Goal: Task Accomplishment & Management: Manage account settings

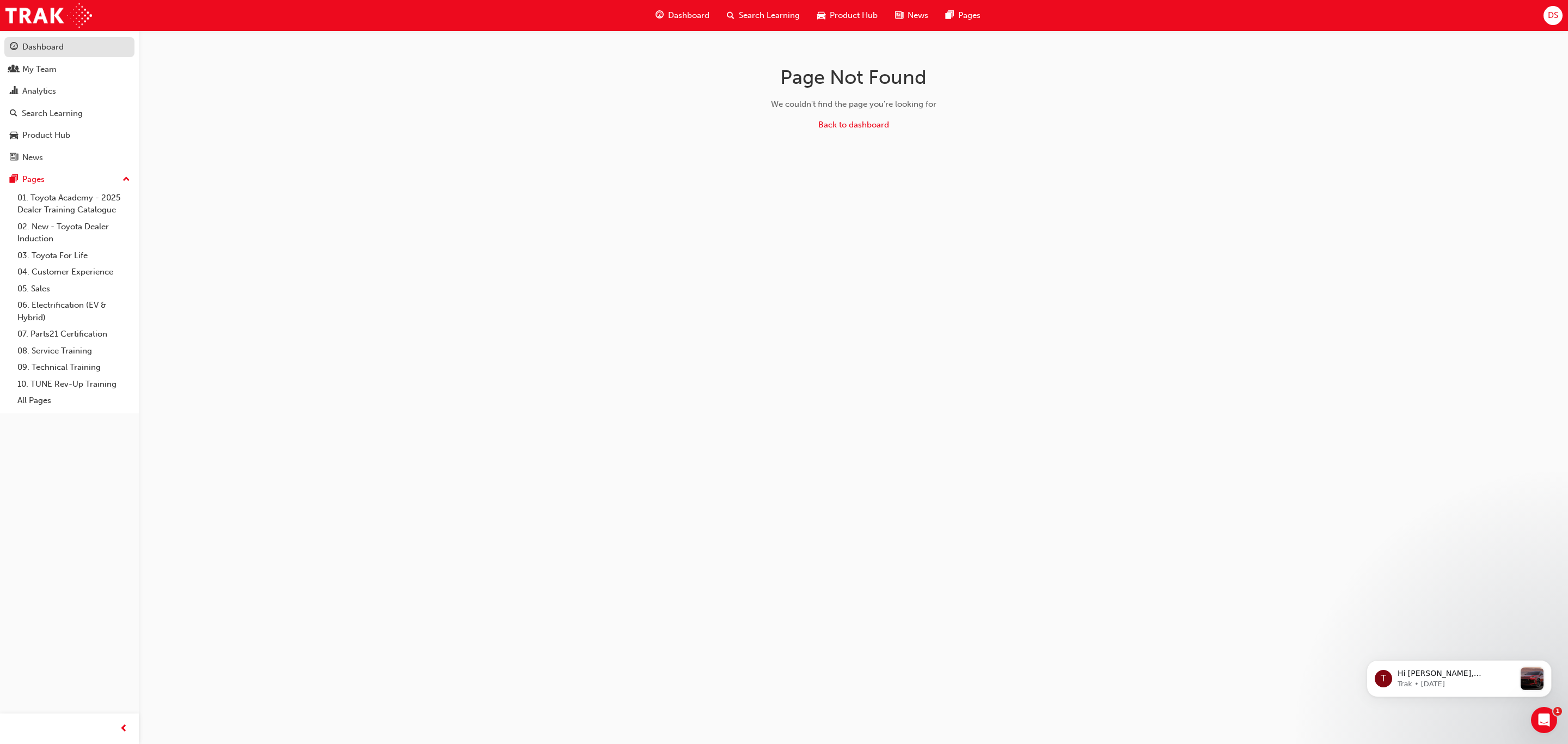
click at [33, 49] on div "Dashboard" at bounding box center [43, 47] width 41 height 13
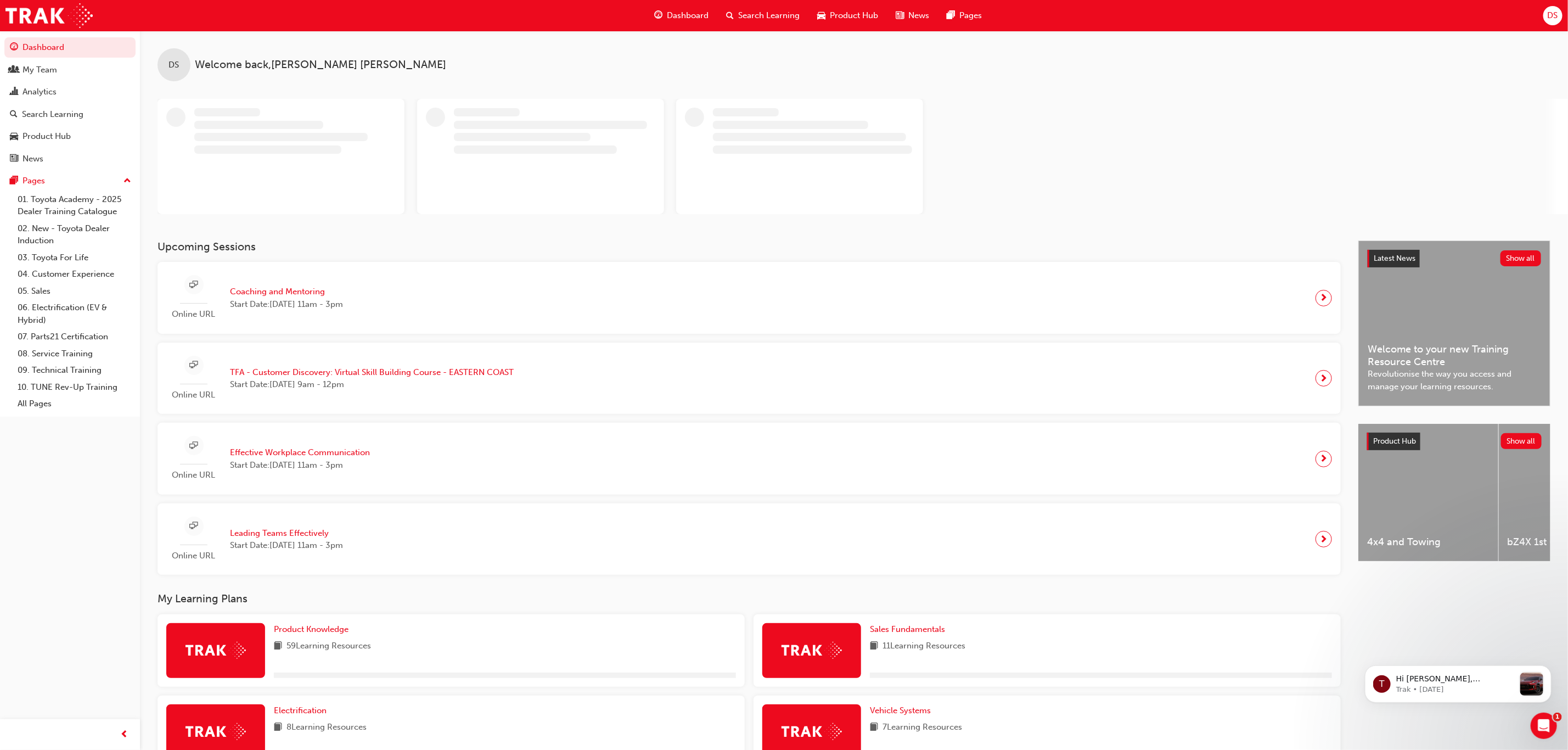
click at [293, 290] on span "Coaching and Mentoring" at bounding box center [287, 292] width 113 height 13
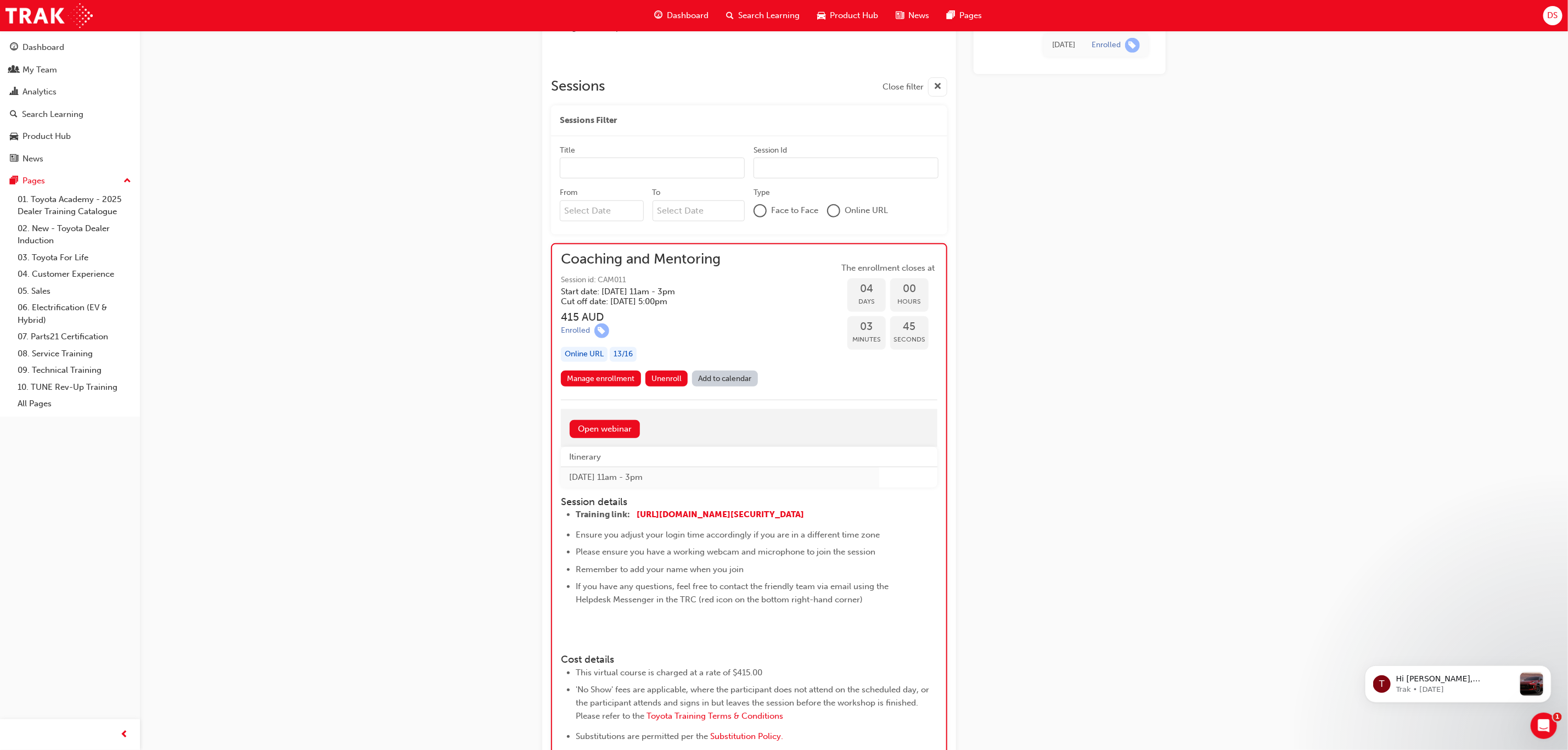
scroll to position [409, 0]
click at [666, 373] on button "Unenroll" at bounding box center [667, 380] width 43 height 16
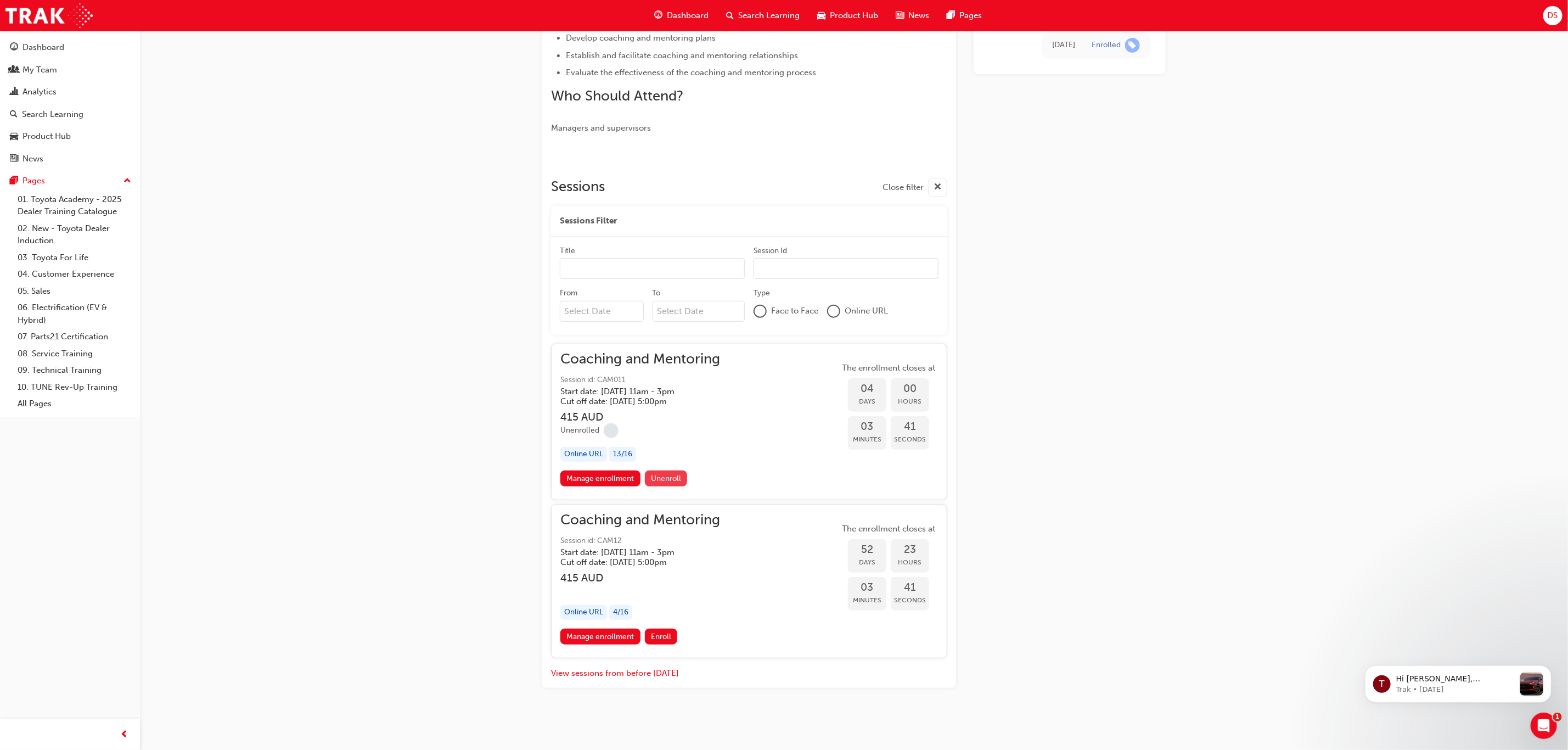
scroll to position [309, 0]
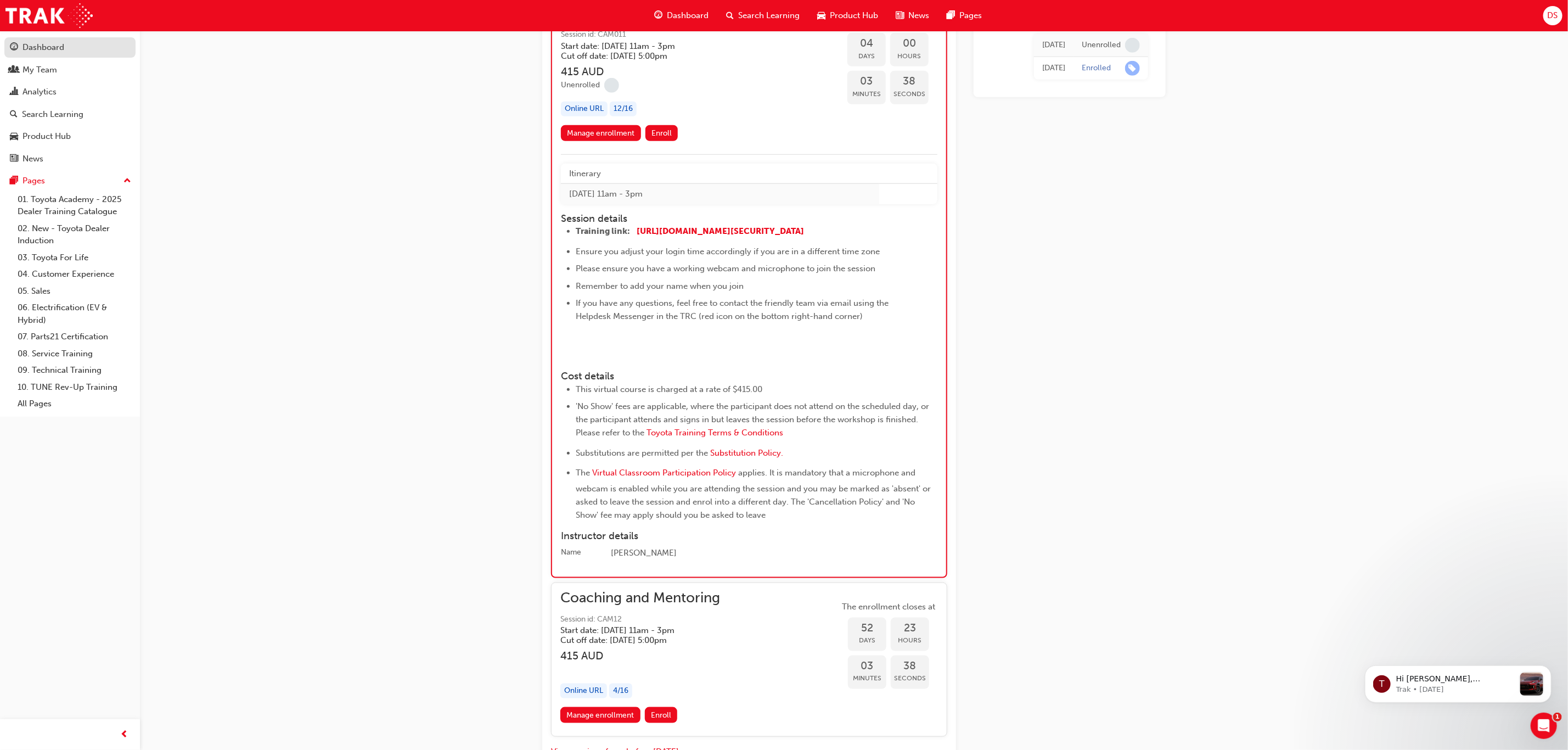
click at [53, 49] on div "Dashboard" at bounding box center [44, 47] width 42 height 13
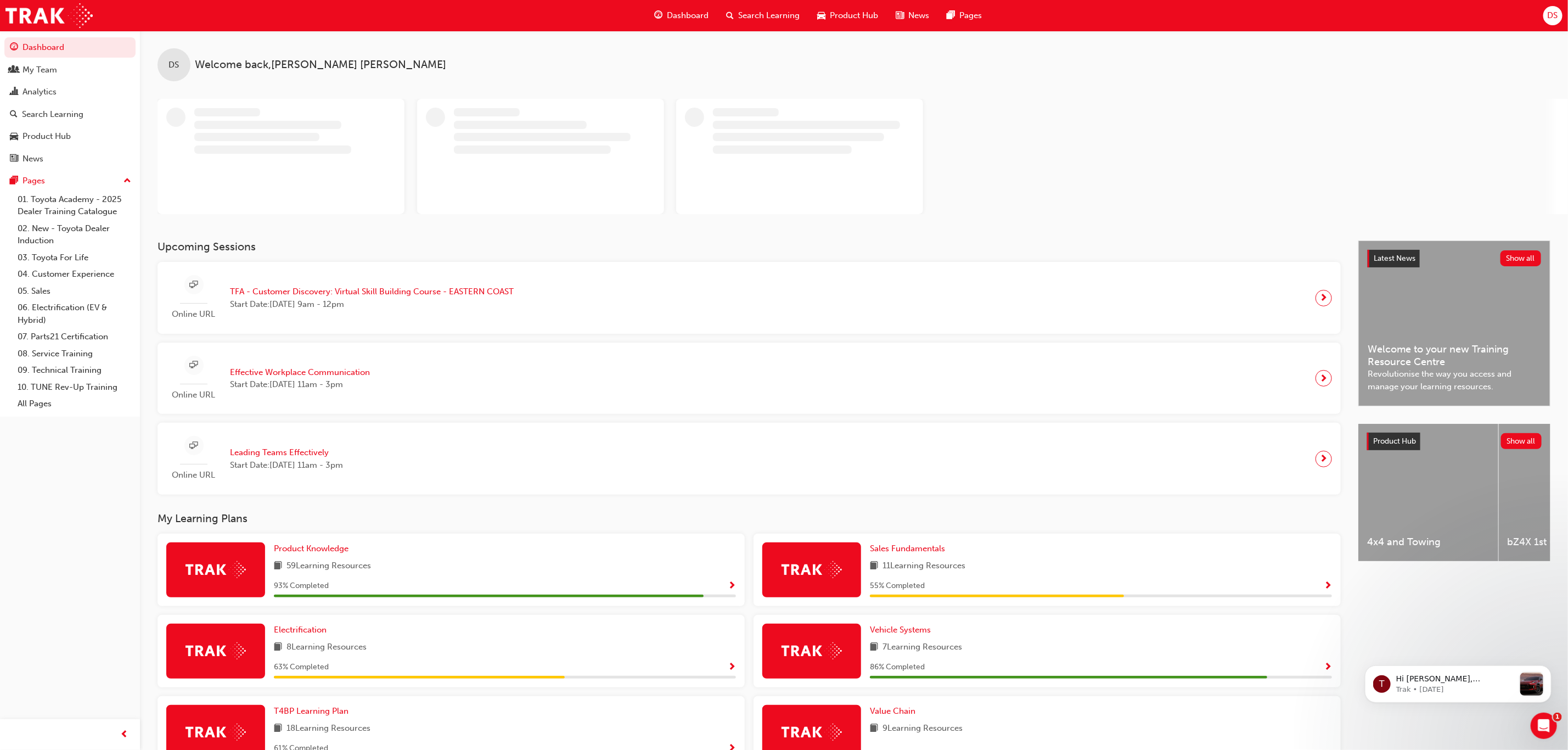
click at [315, 288] on span "TFA - Customer Discovery: Virtual Skill Building Course - EASTERN COAST" at bounding box center [372, 292] width 284 height 13
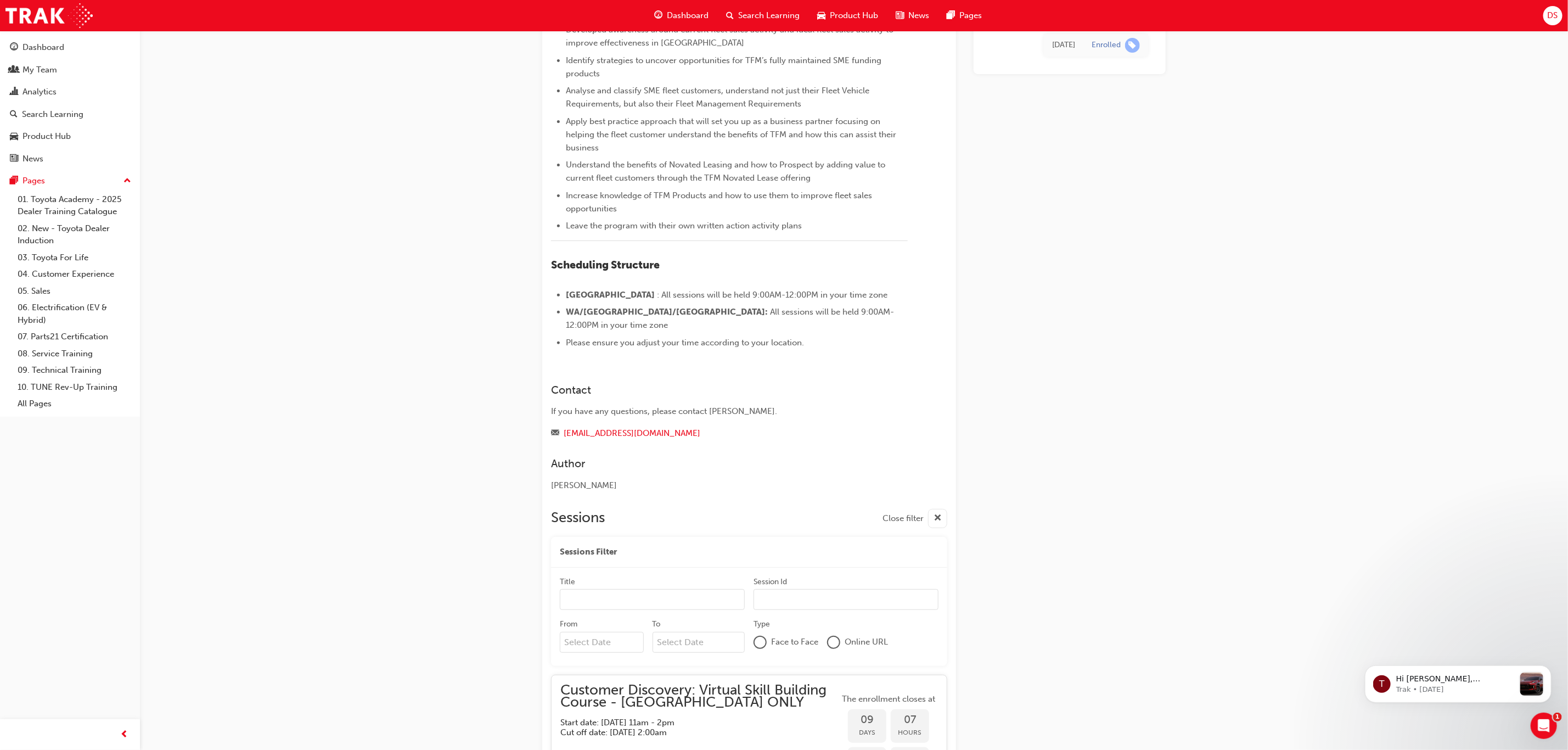
scroll to position [1151, 0]
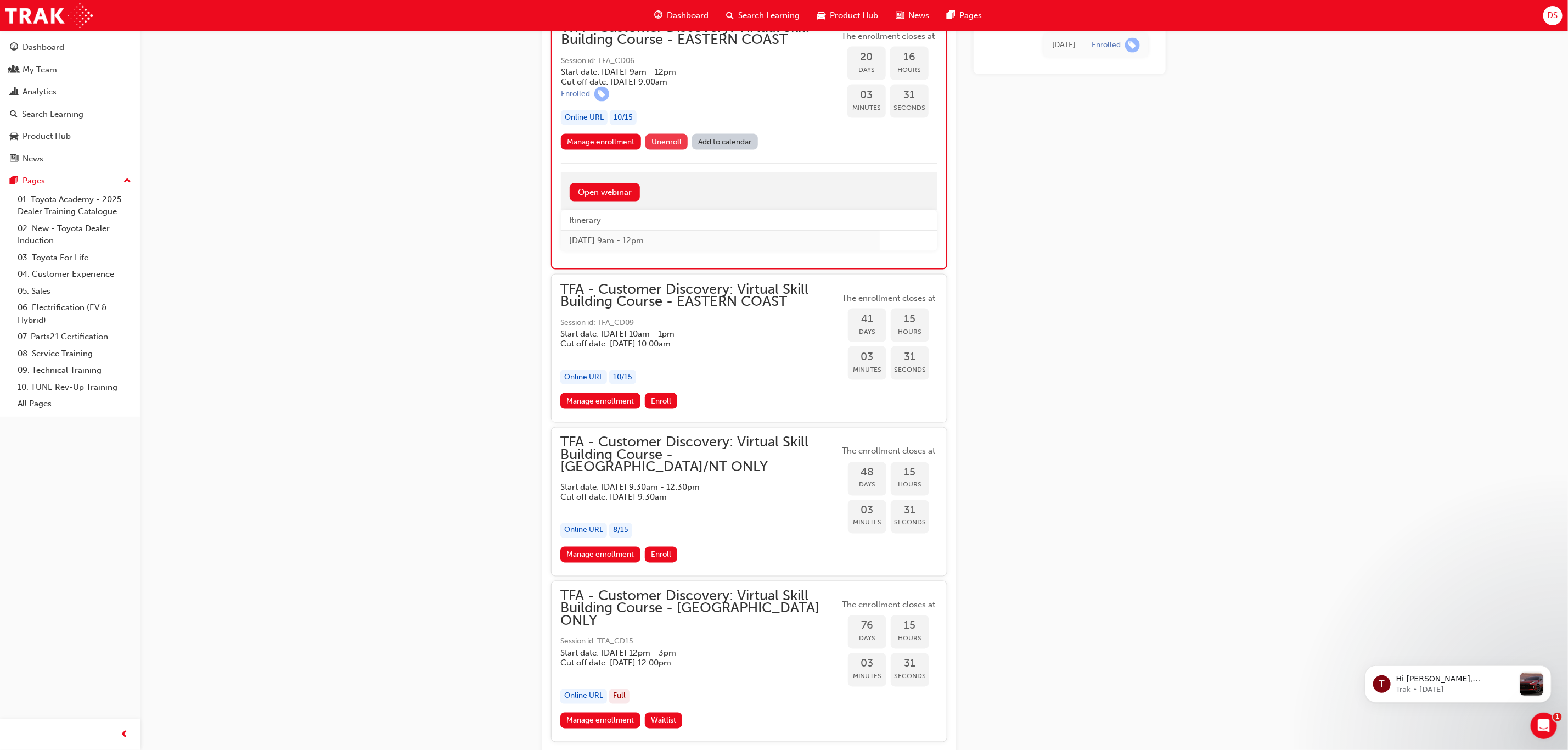
click at [660, 137] on span "Unenroll" at bounding box center [666, 142] width 30 height 9
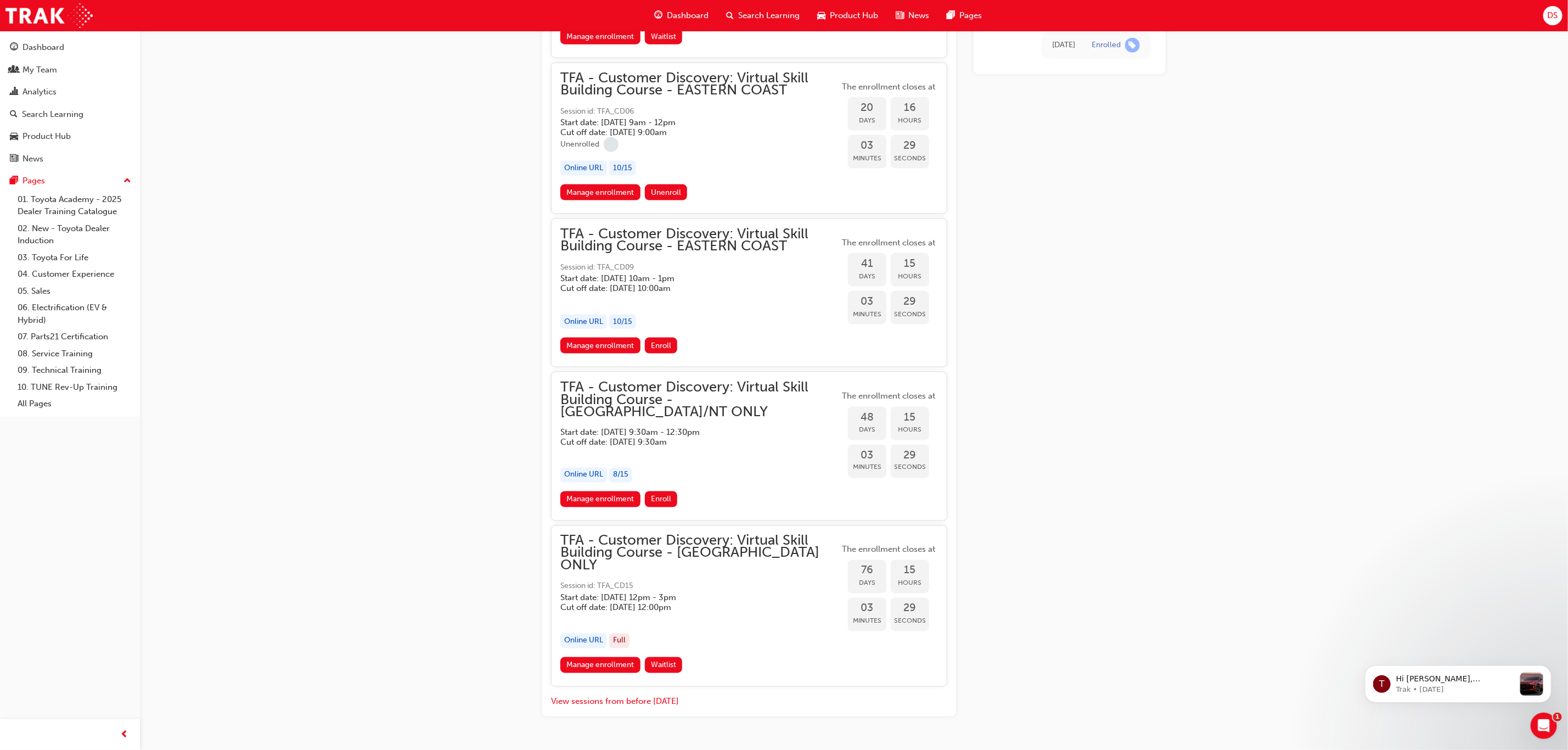
scroll to position [1099, 0]
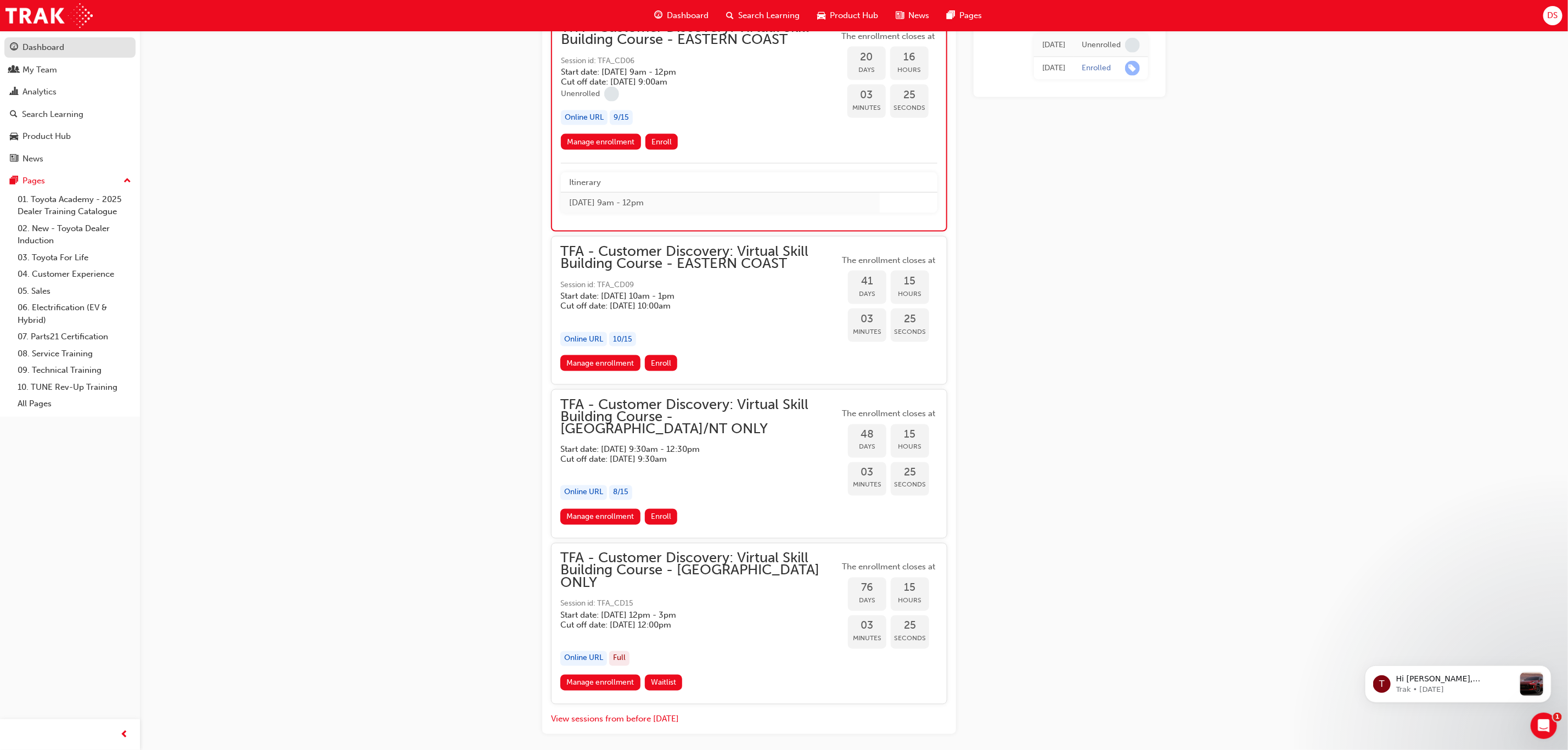
click at [44, 48] on div "Dashboard" at bounding box center [44, 47] width 42 height 13
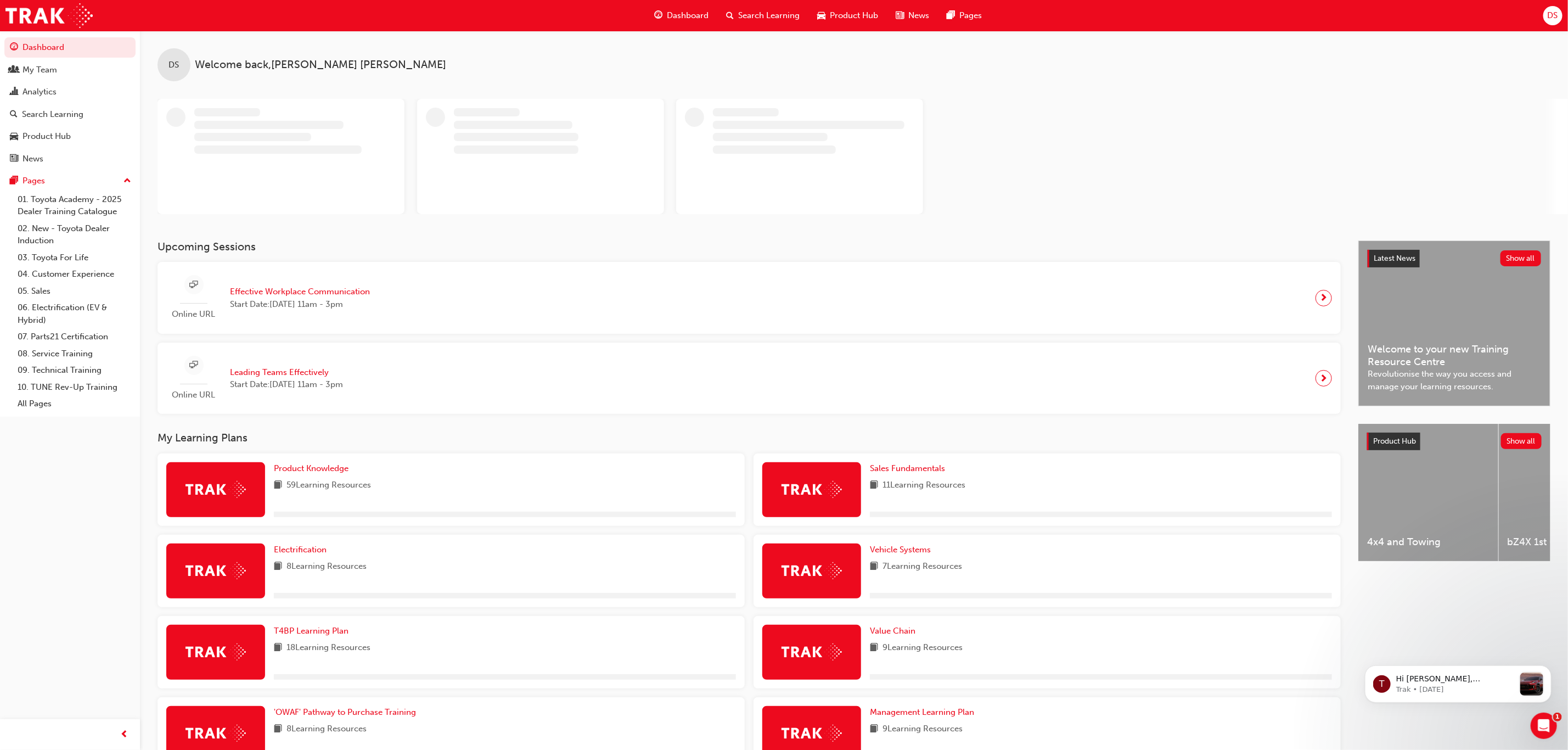
click at [295, 288] on span "Effective Workplace Communication" at bounding box center [300, 292] width 140 height 13
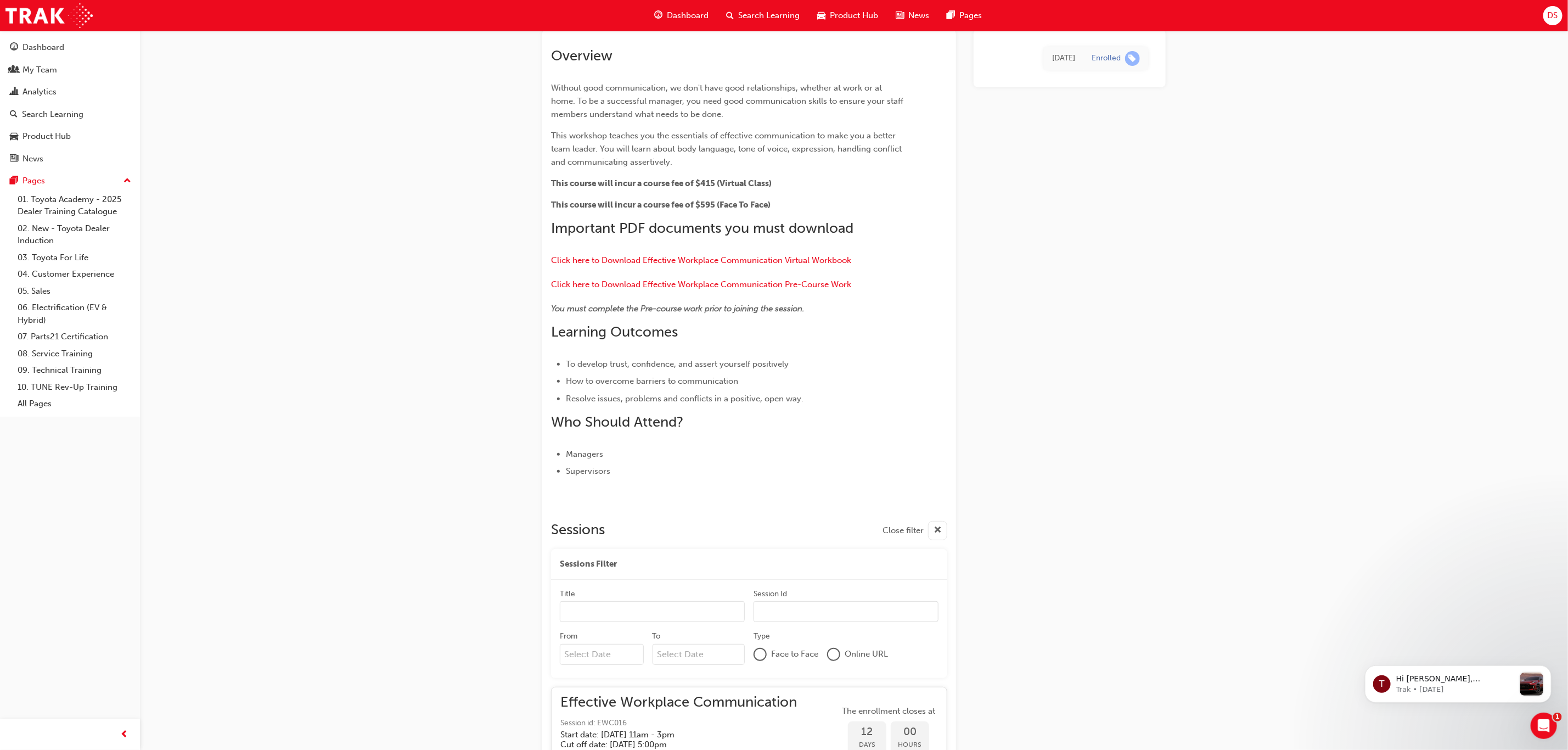
scroll to position [916, 0]
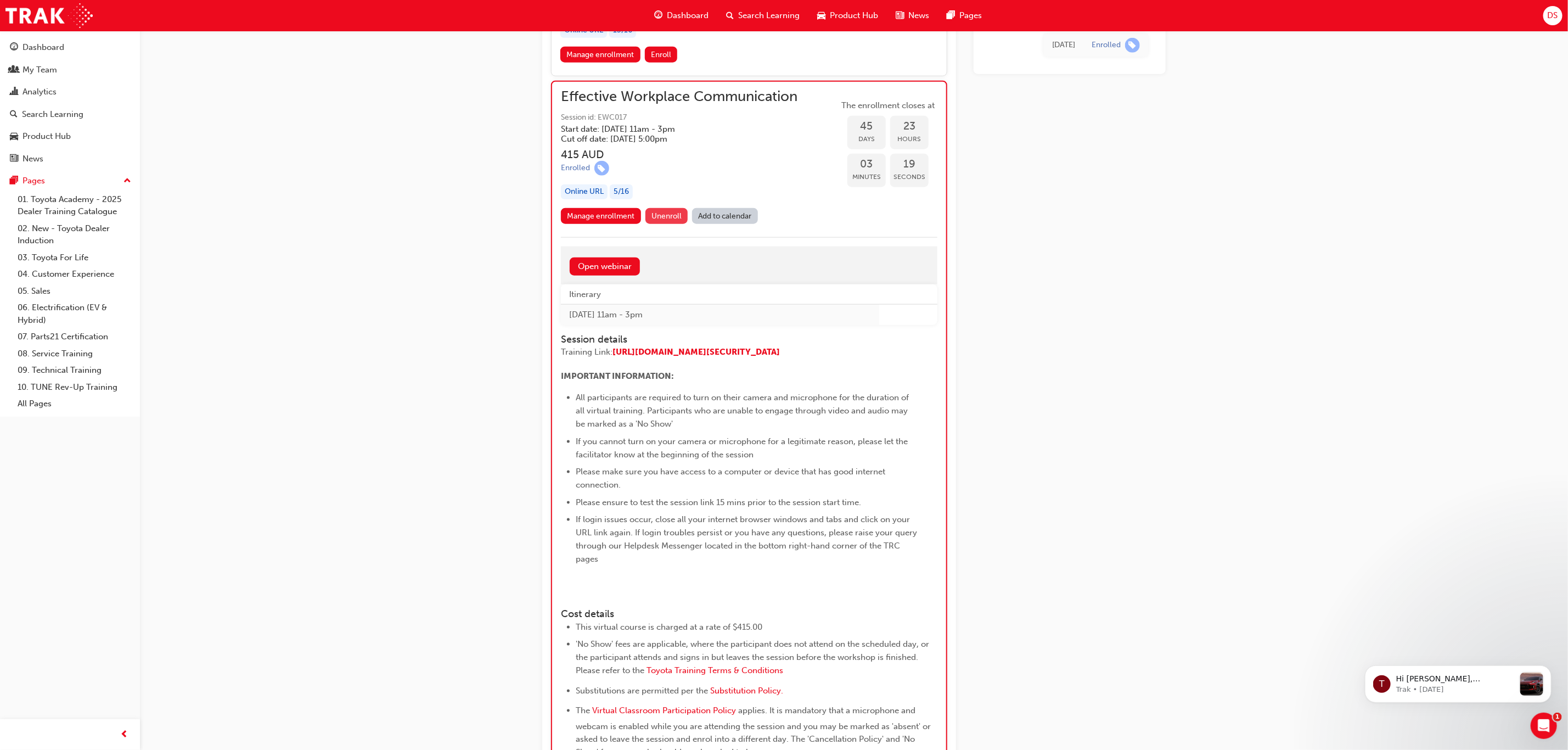
click at [667, 215] on span "Unenroll" at bounding box center [666, 215] width 30 height 9
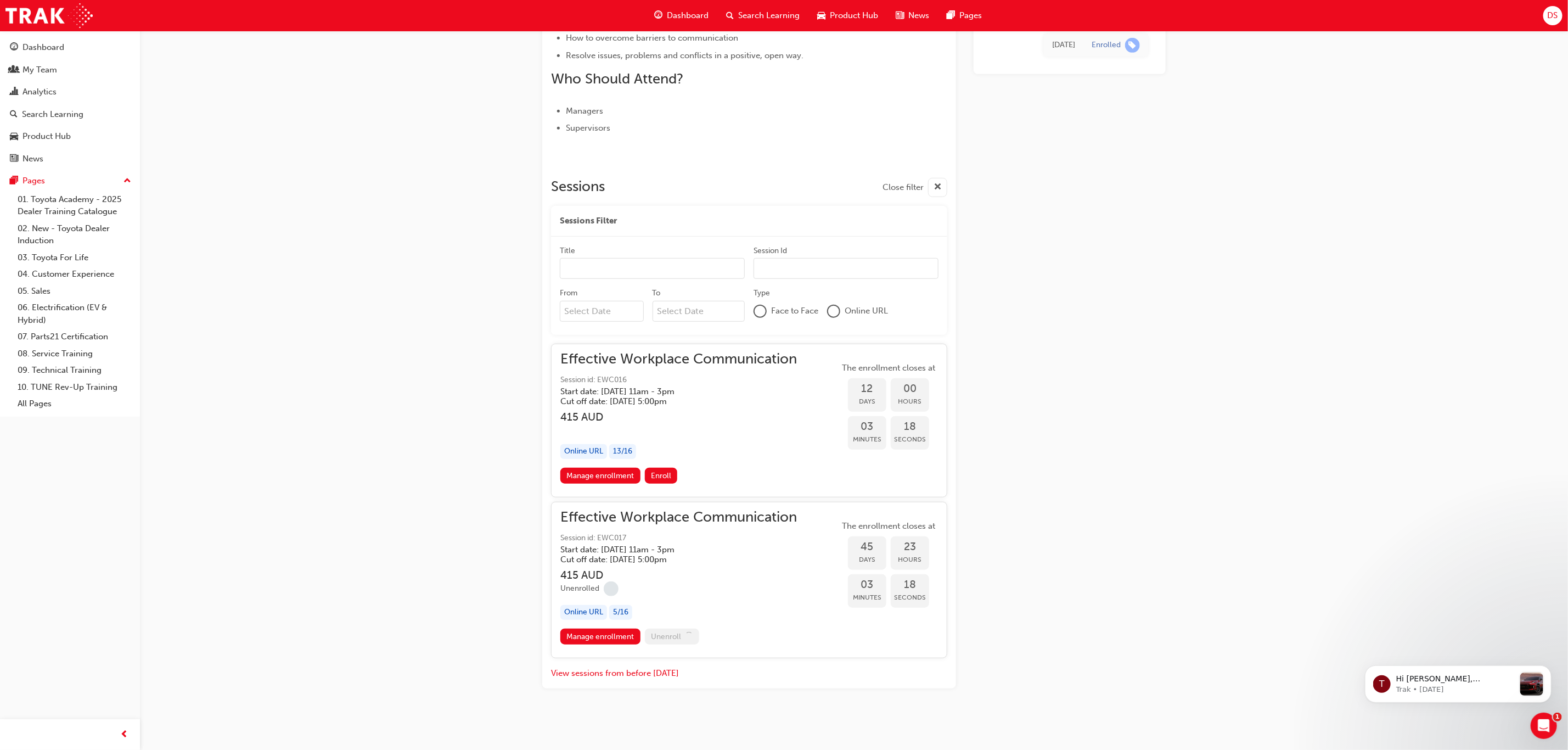
scroll to position [412, 0]
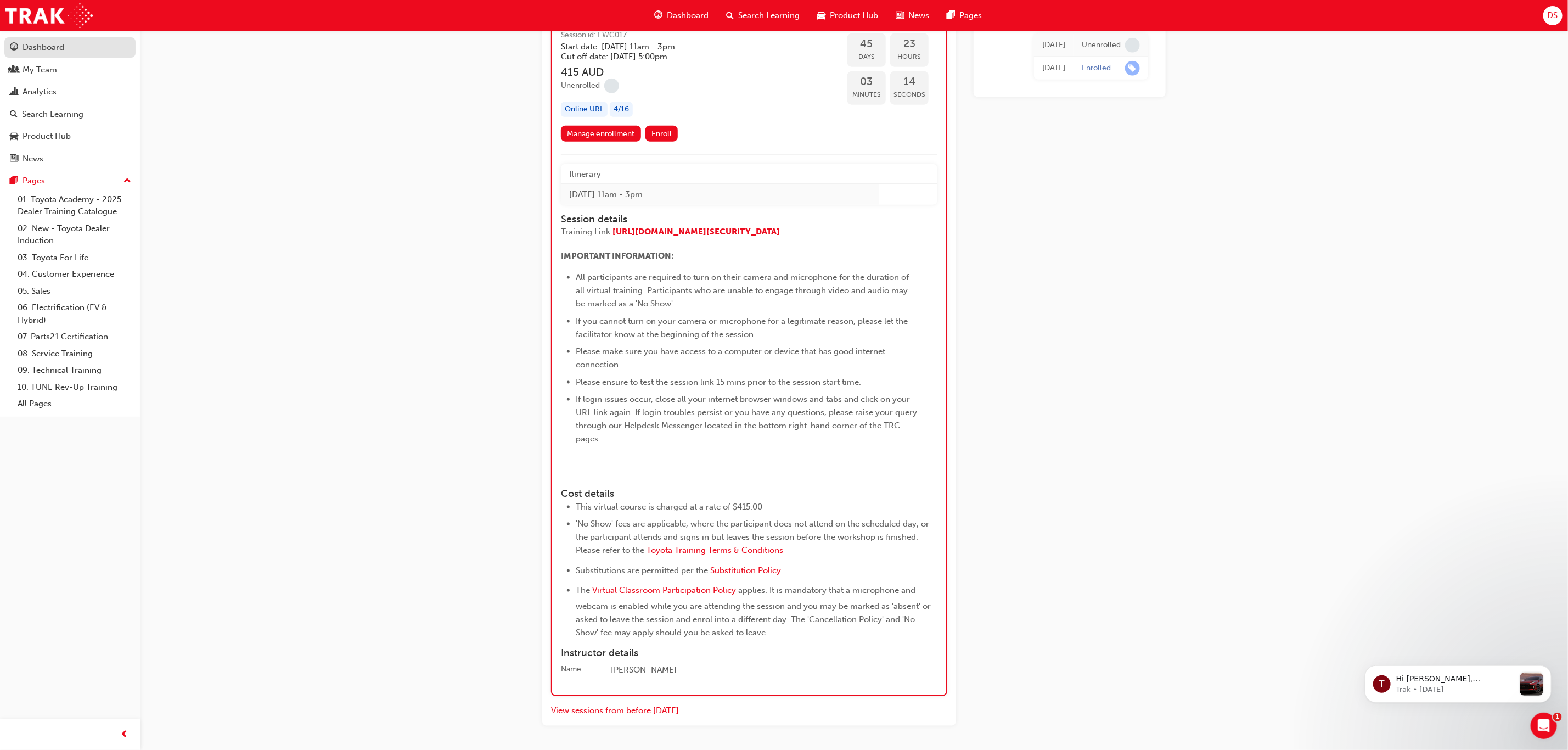
click at [49, 49] on div "Dashboard" at bounding box center [44, 47] width 42 height 13
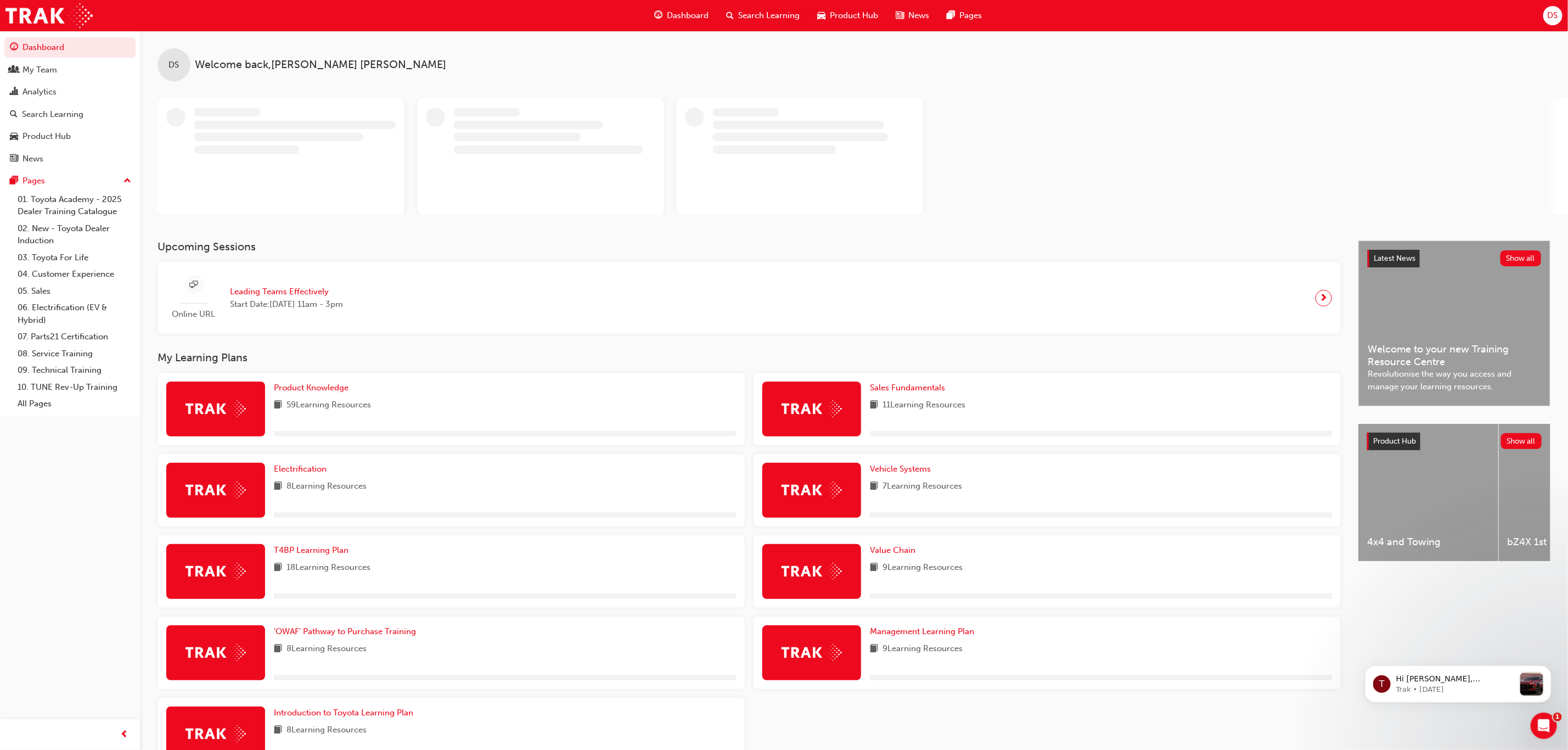
click at [285, 290] on span "Leading Teams Effectively" at bounding box center [287, 292] width 113 height 13
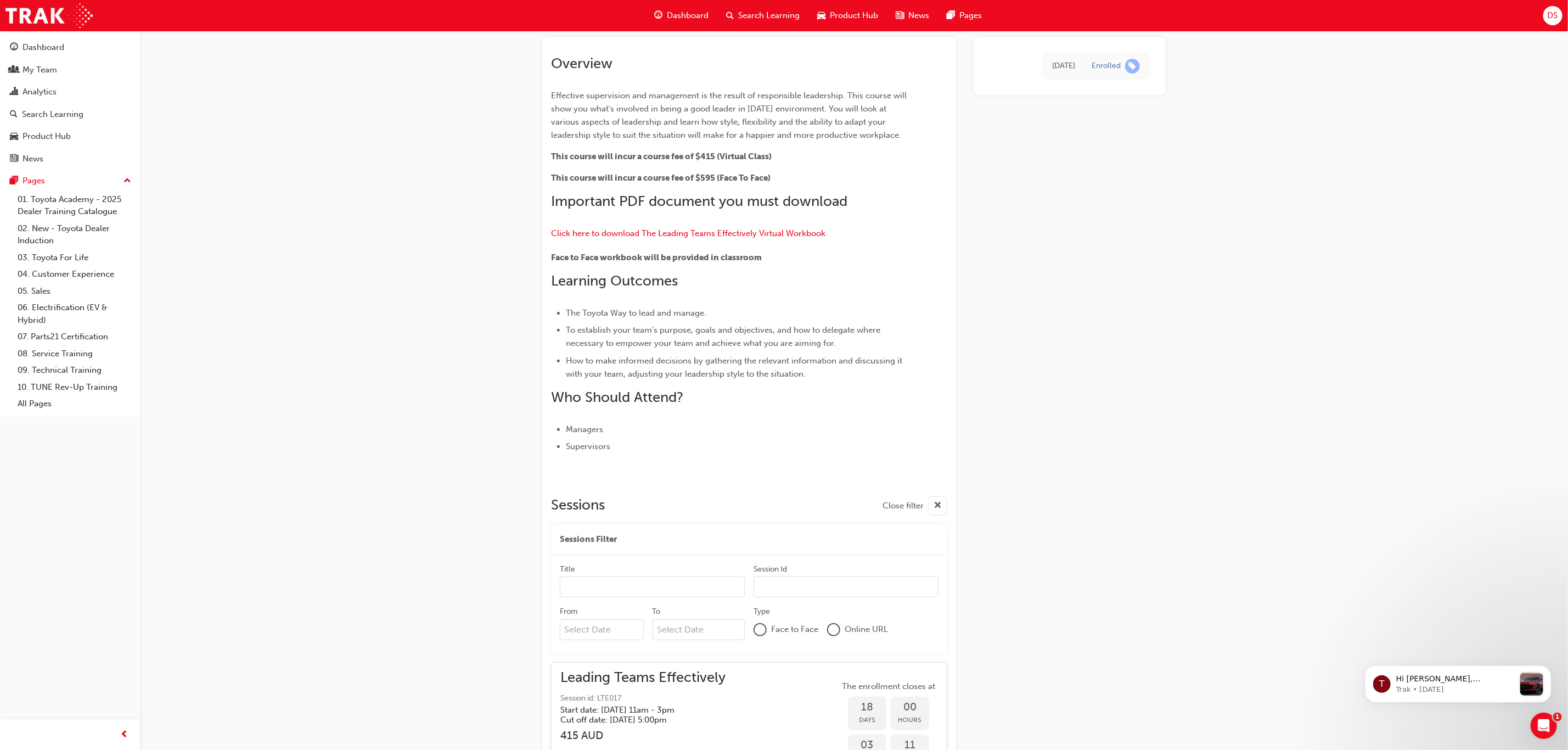
scroll to position [883, 0]
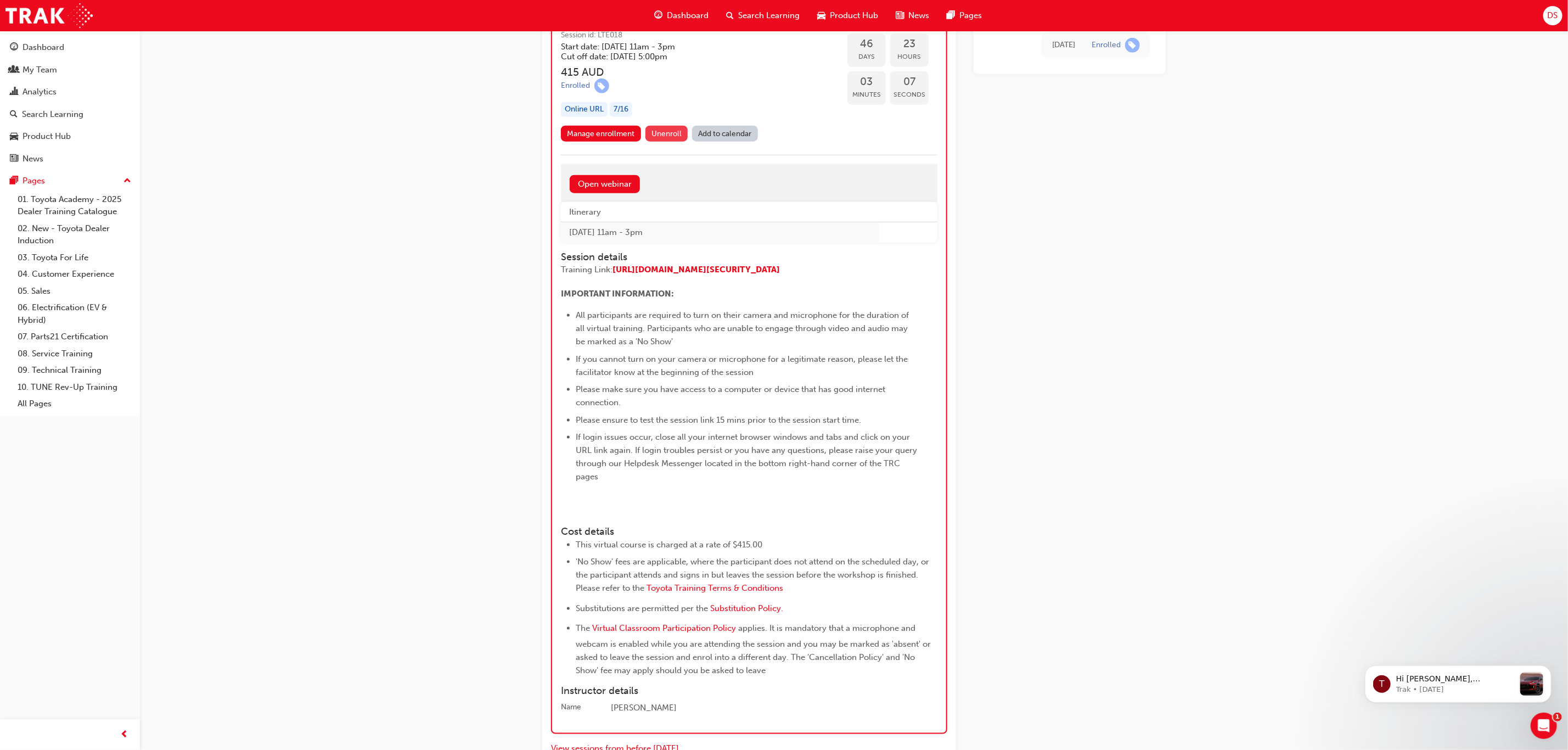
click at [670, 129] on span "Unenroll" at bounding box center [666, 133] width 30 height 9
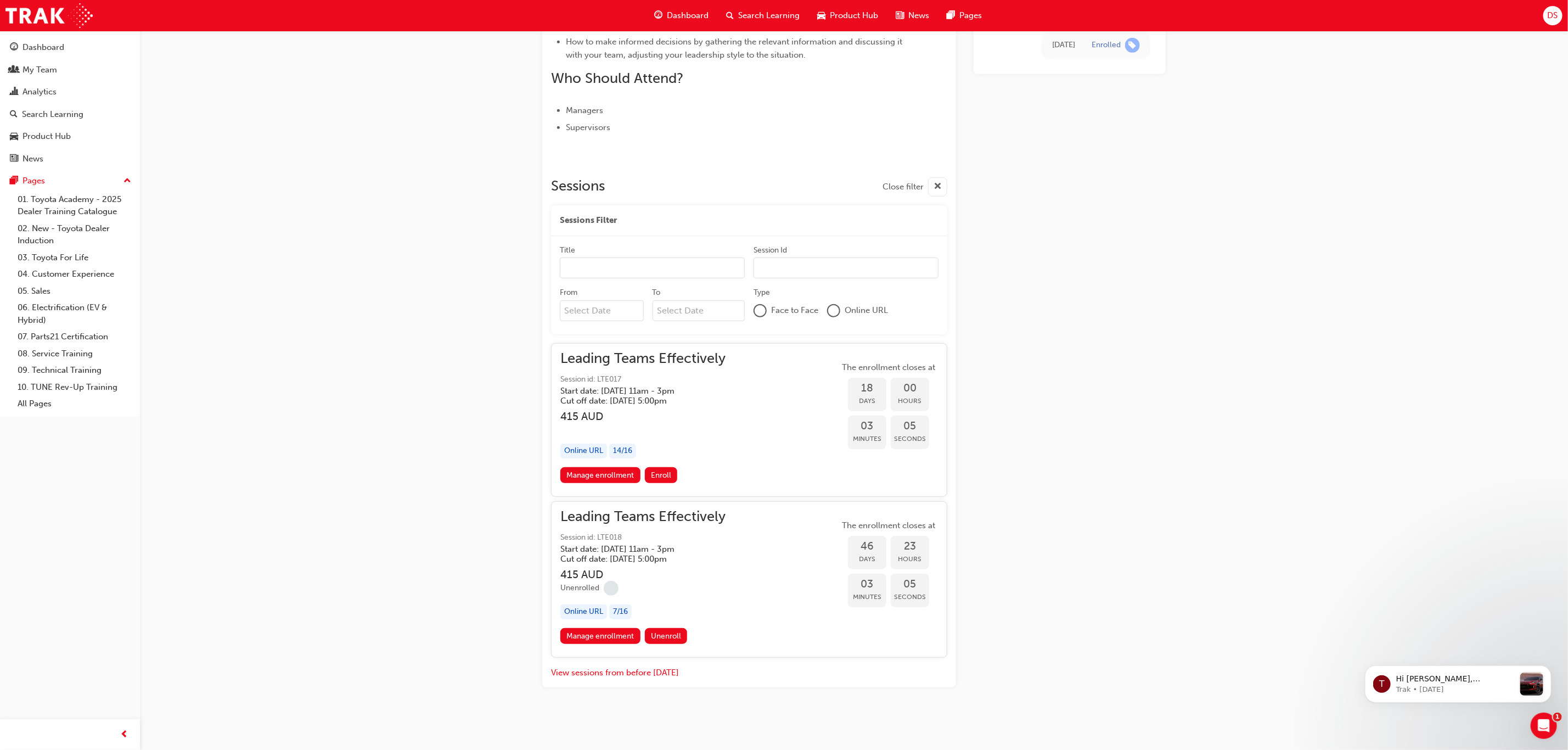
scroll to position [379, 0]
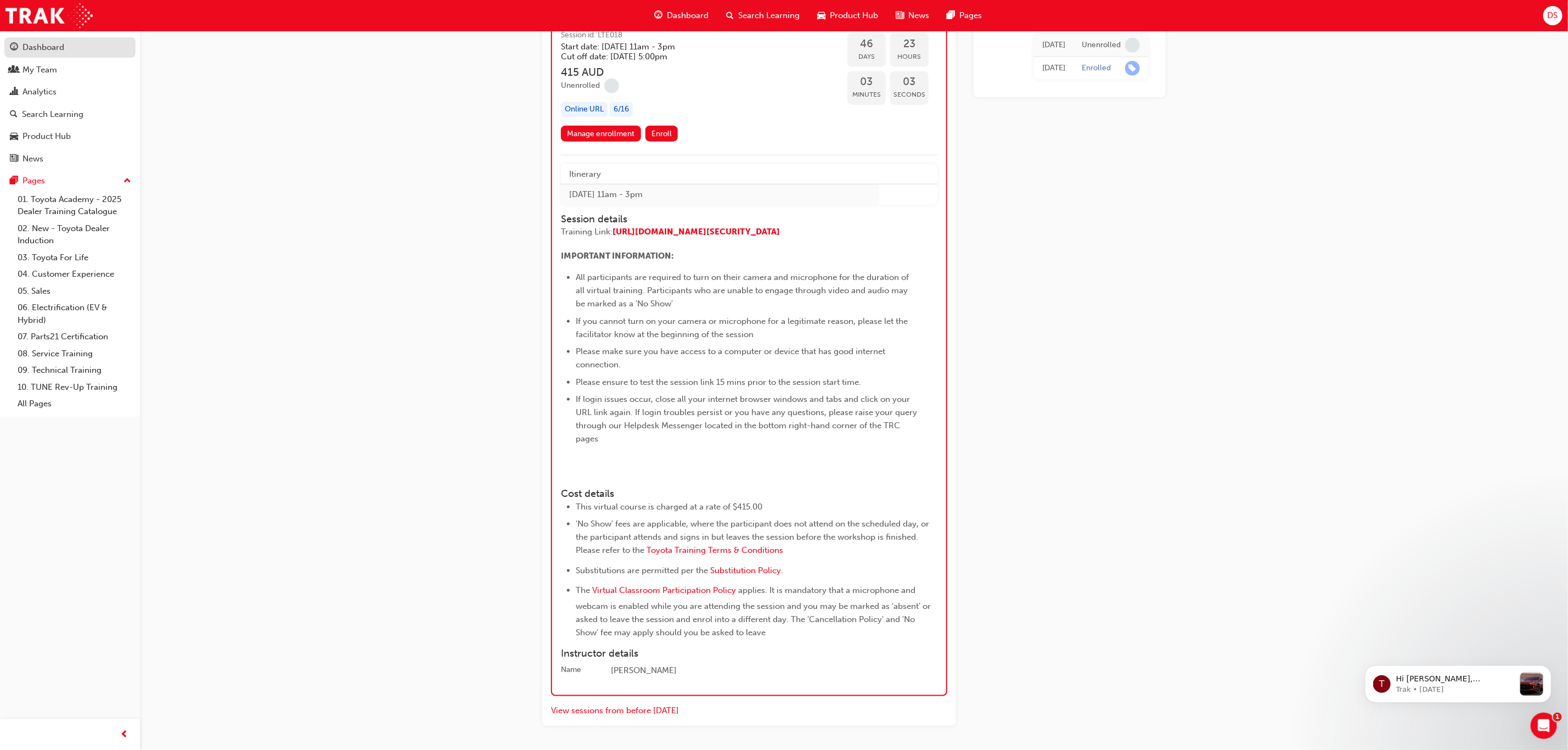
click at [56, 48] on div "Dashboard" at bounding box center [44, 47] width 42 height 13
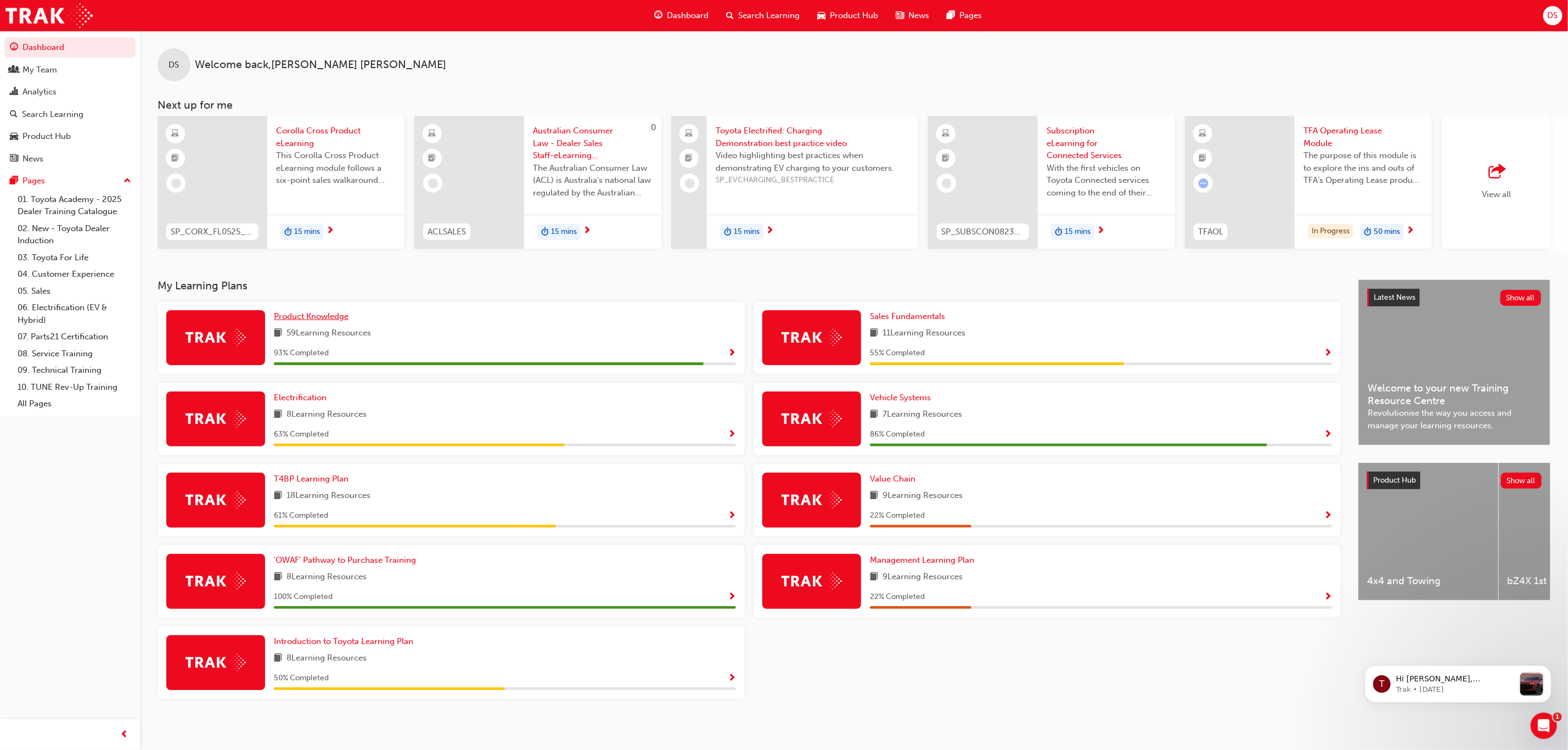
click at [315, 321] on span "Product Knowledge" at bounding box center [311, 316] width 75 height 10
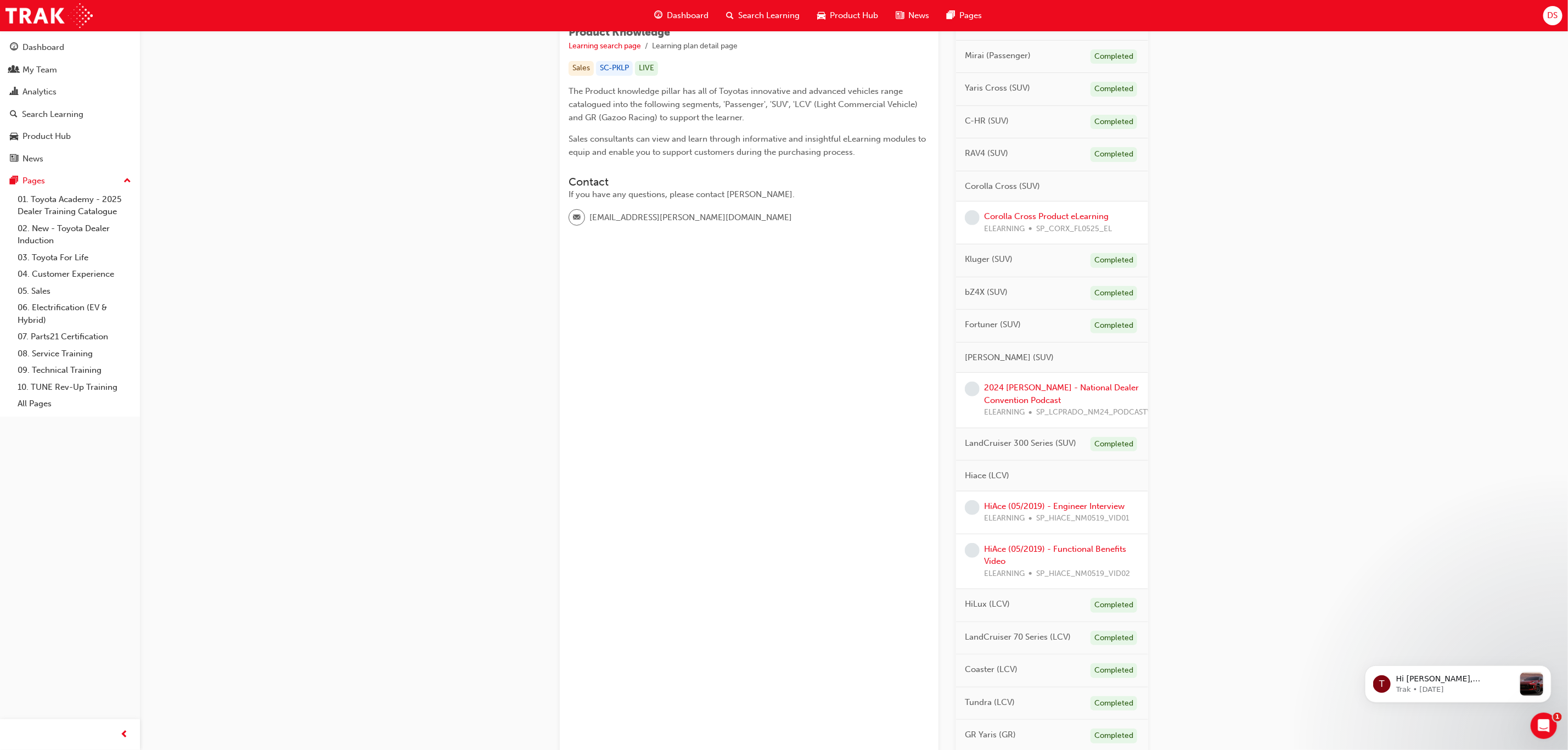
scroll to position [190, 0]
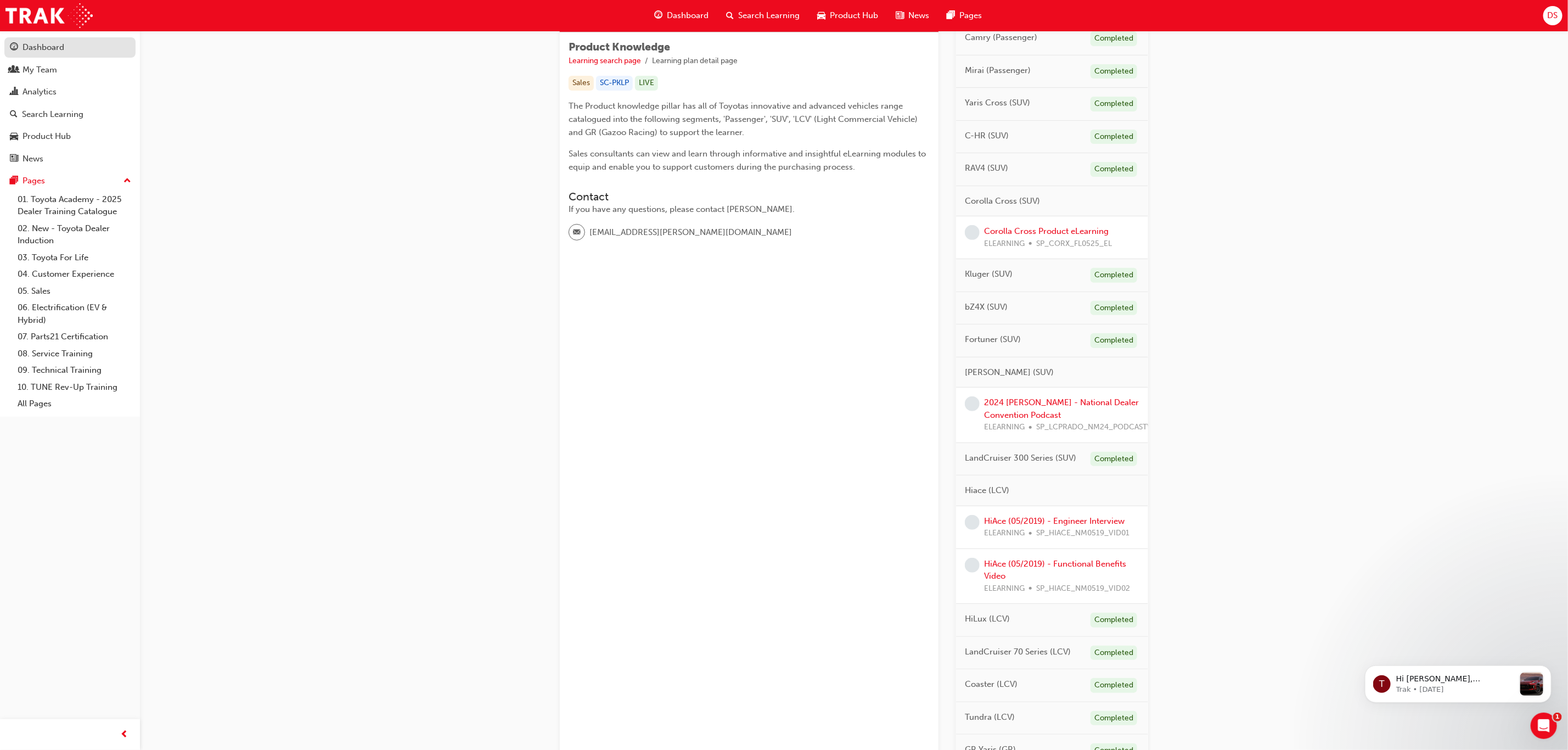
click at [25, 48] on div "Dashboard" at bounding box center [44, 47] width 42 height 13
